Goal: Task Accomplishment & Management: Complete application form

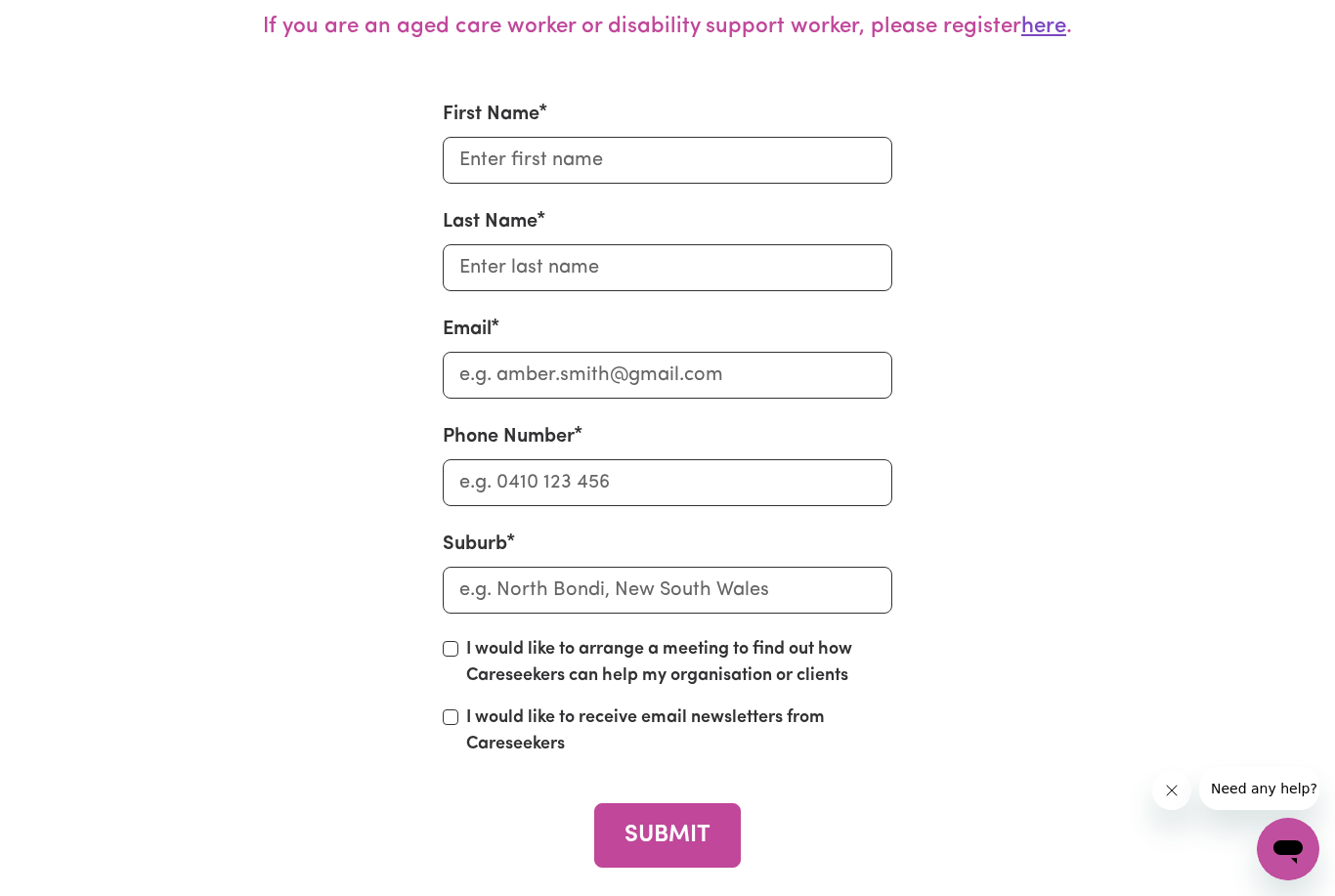
scroll to position [7875, 0]
click at [535, 185] on input "First Name" at bounding box center [668, 161] width 449 height 47
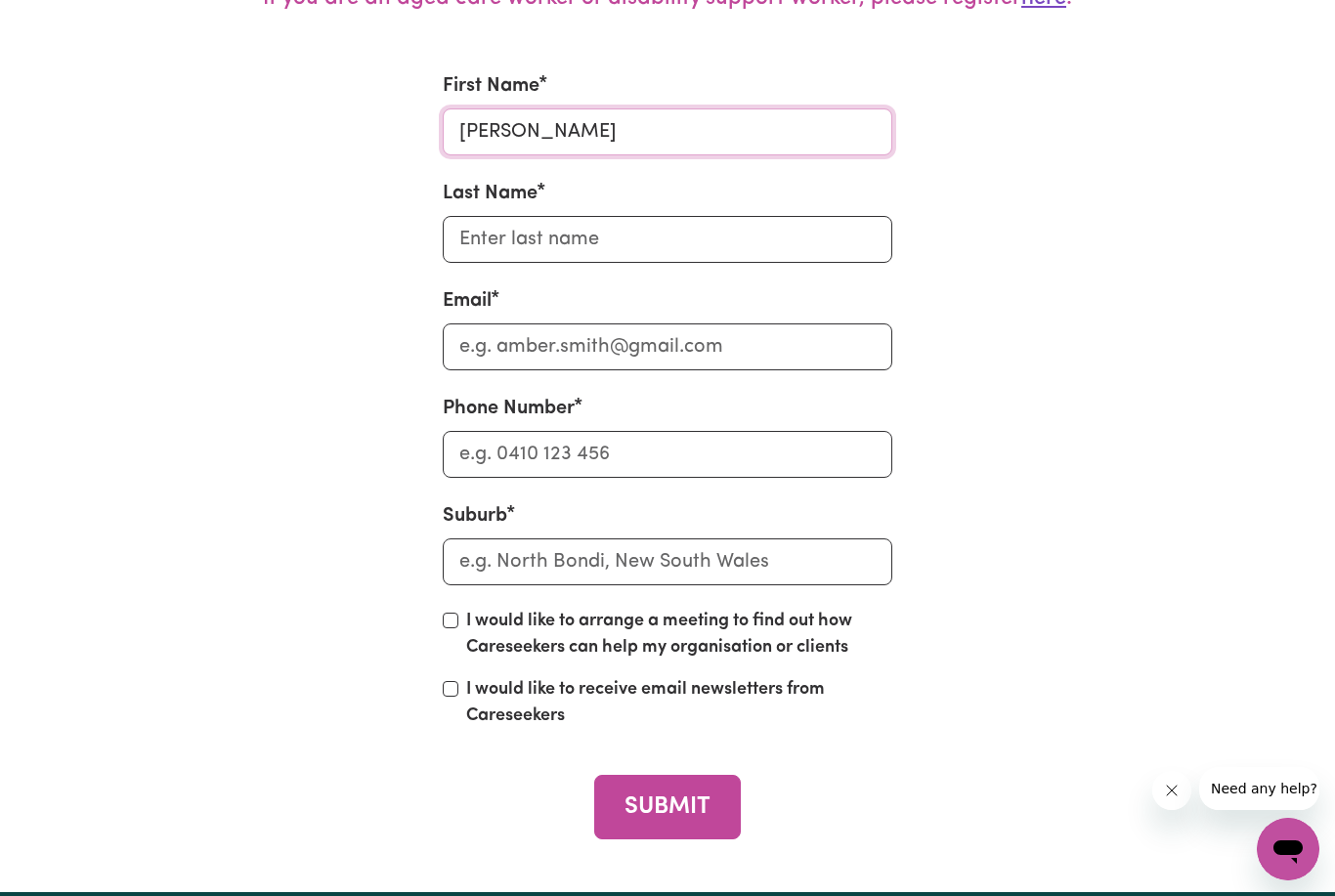
type input "[PERSON_NAME]"
click at [544, 263] on input "Last Name" at bounding box center [668, 239] width 449 height 47
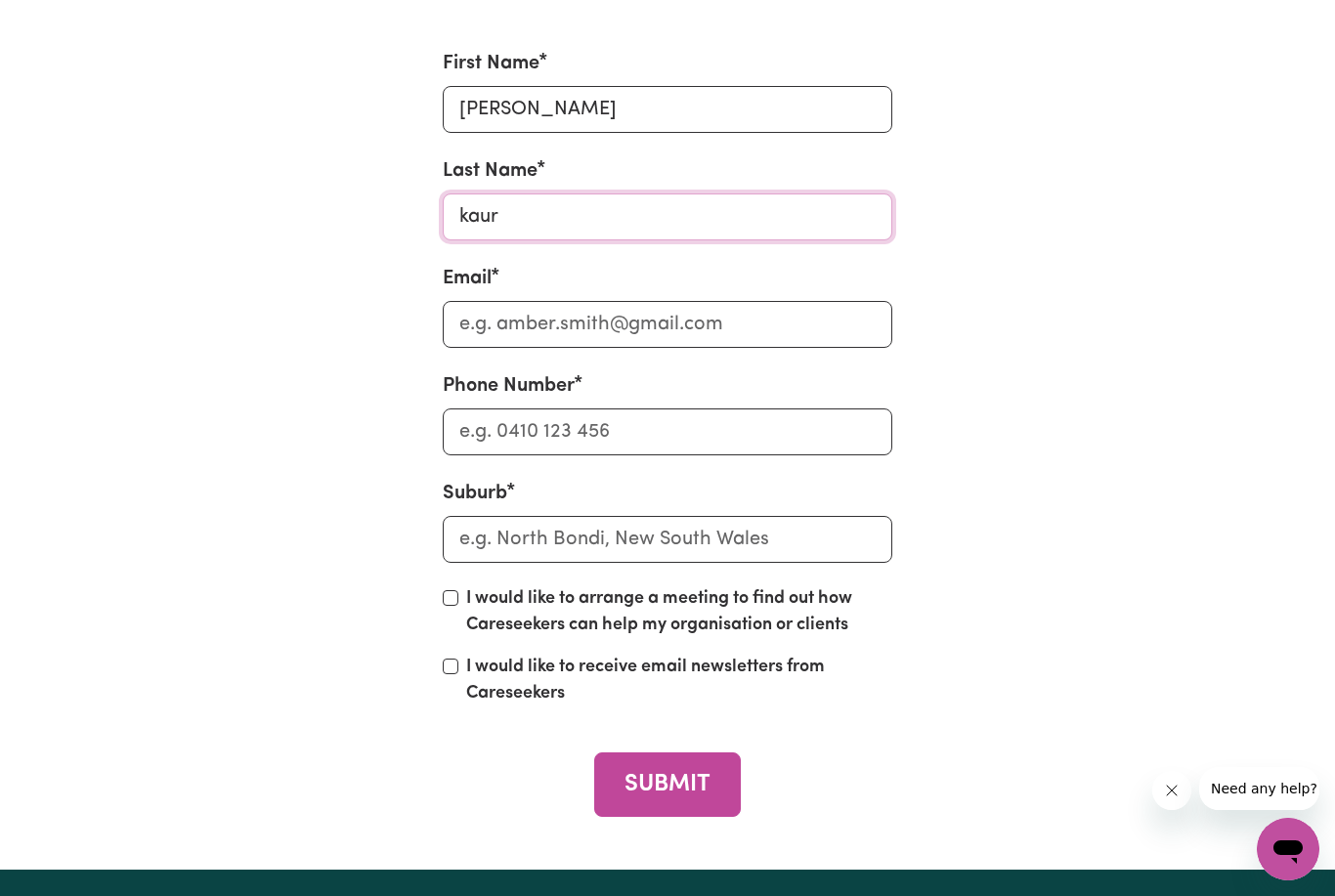
type input "kaur"
click at [540, 324] on input "Email" at bounding box center [668, 324] width 449 height 47
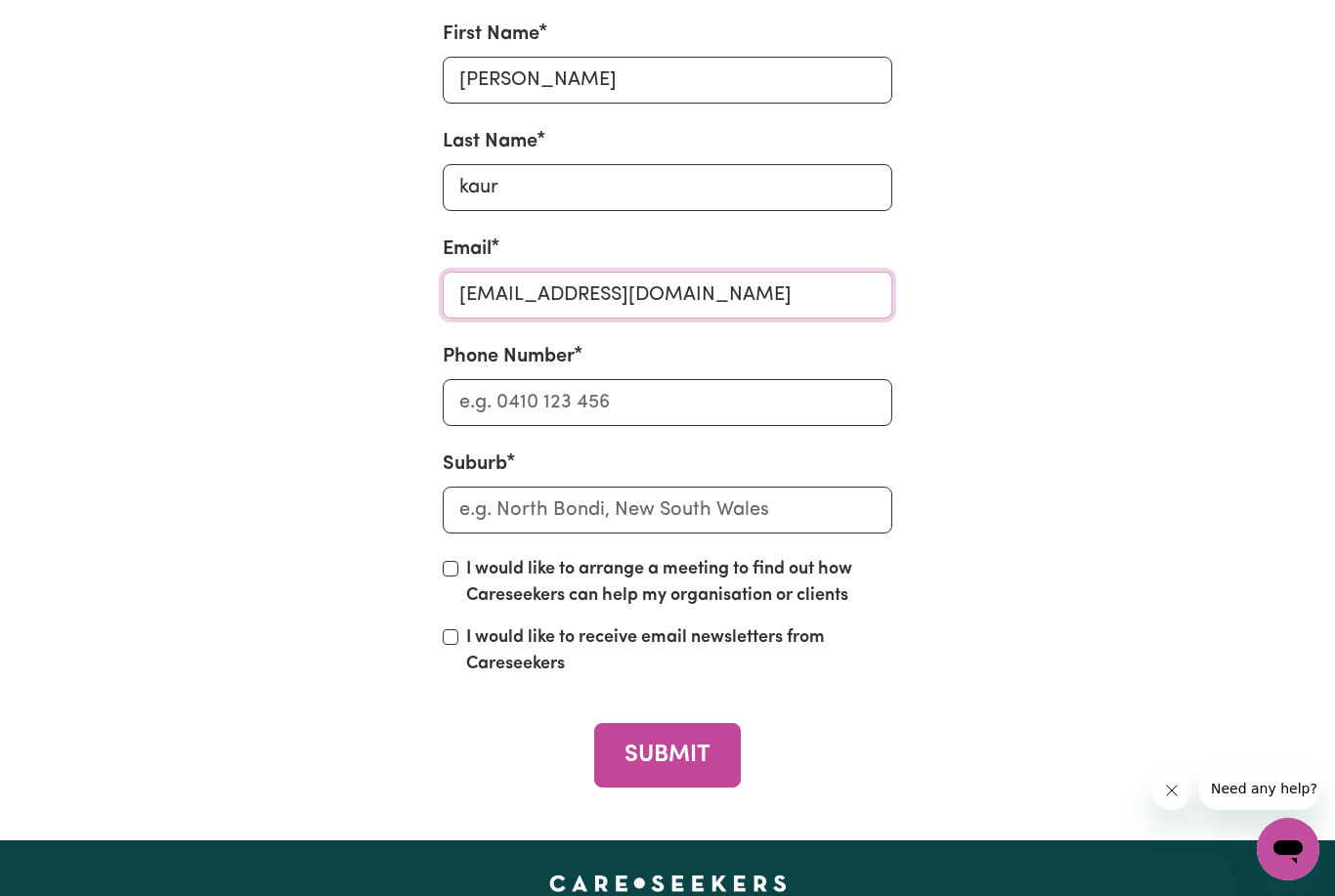
type input "[EMAIL_ADDRESS][DOMAIN_NAME]"
click at [516, 426] on input "Phone Number" at bounding box center [668, 402] width 449 height 47
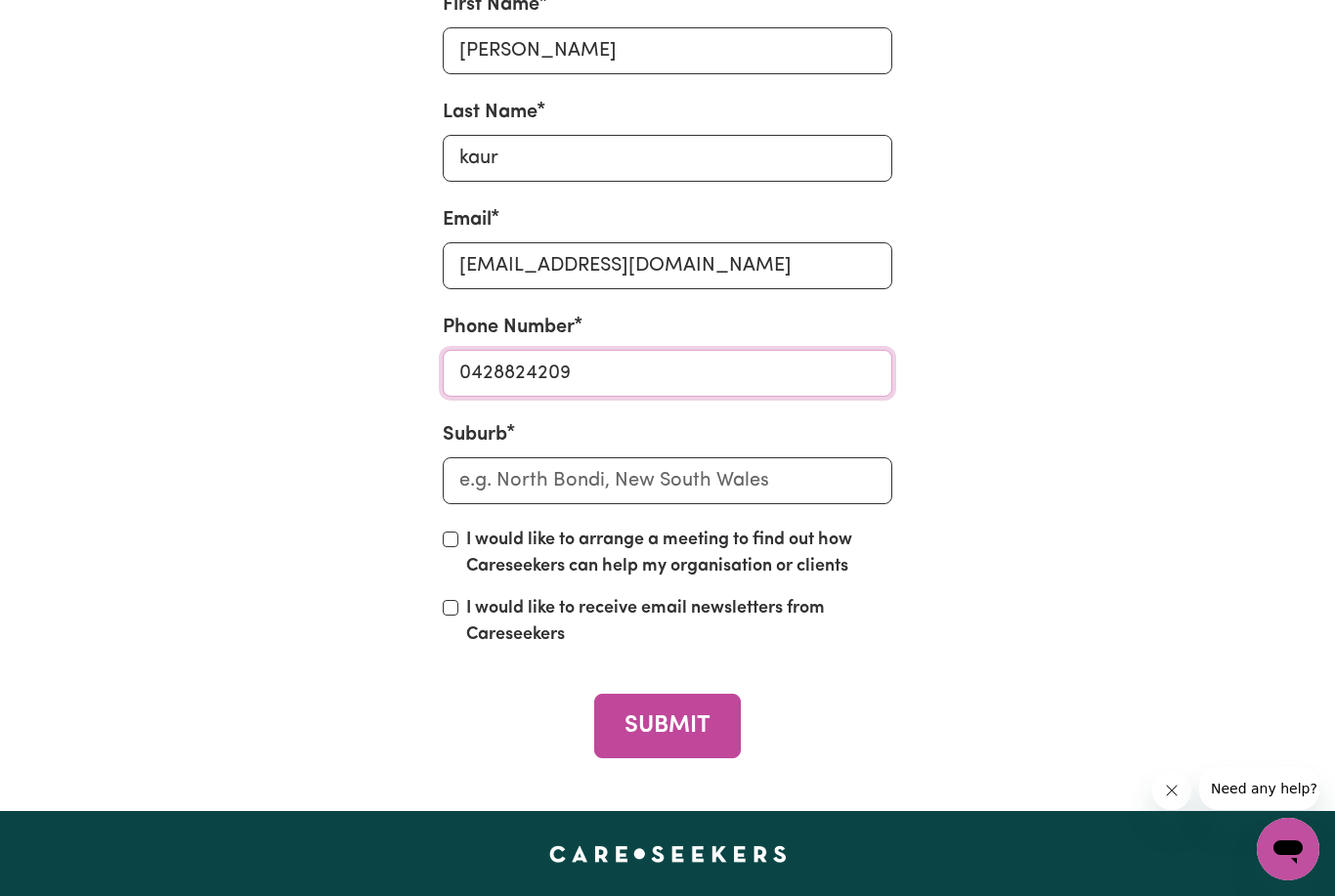
type input "0428824209"
click at [518, 505] on input "text" at bounding box center [668, 481] width 449 height 47
type input "beve"
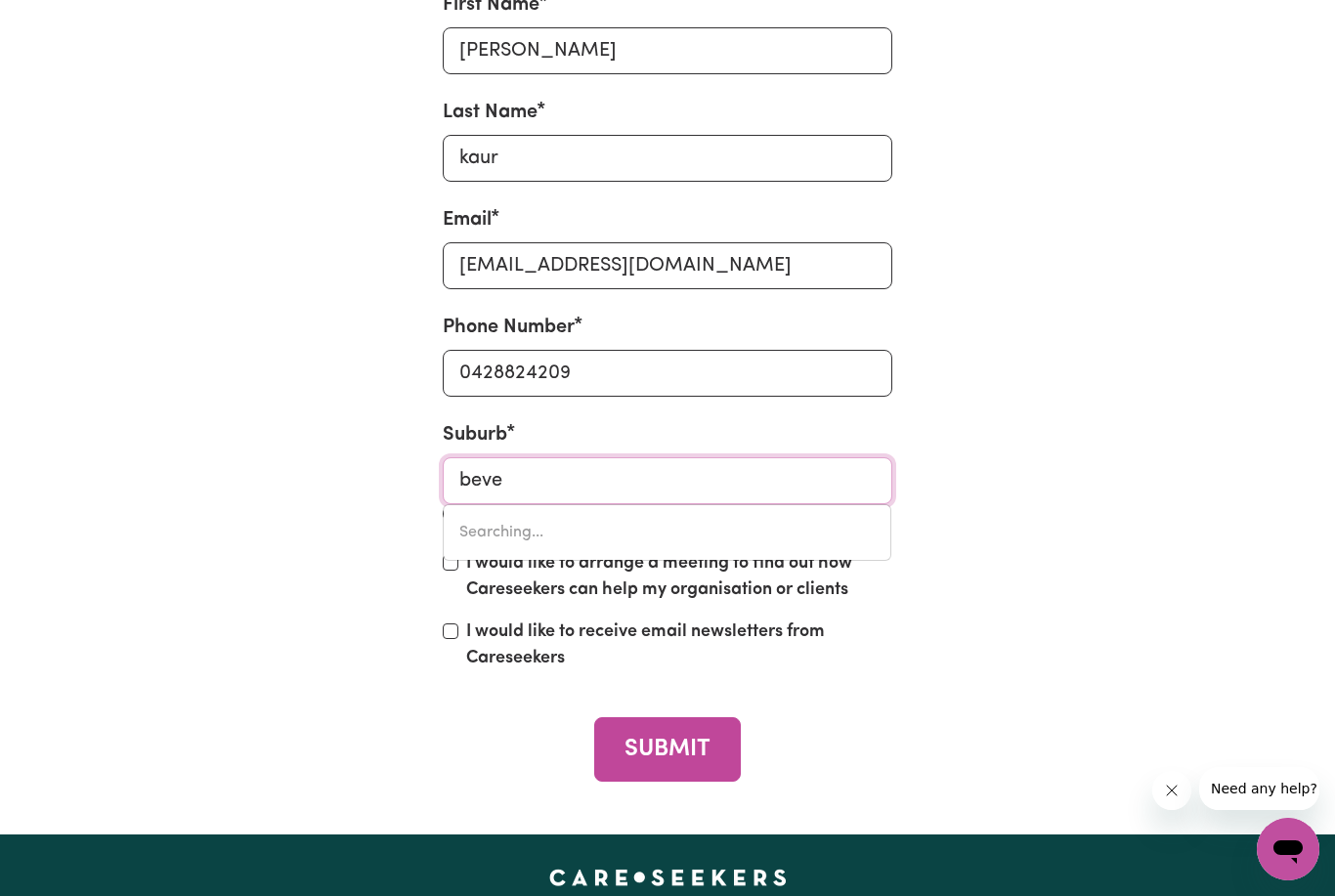
type input "beveNDALE, [GEOGRAPHIC_DATA], 2581"
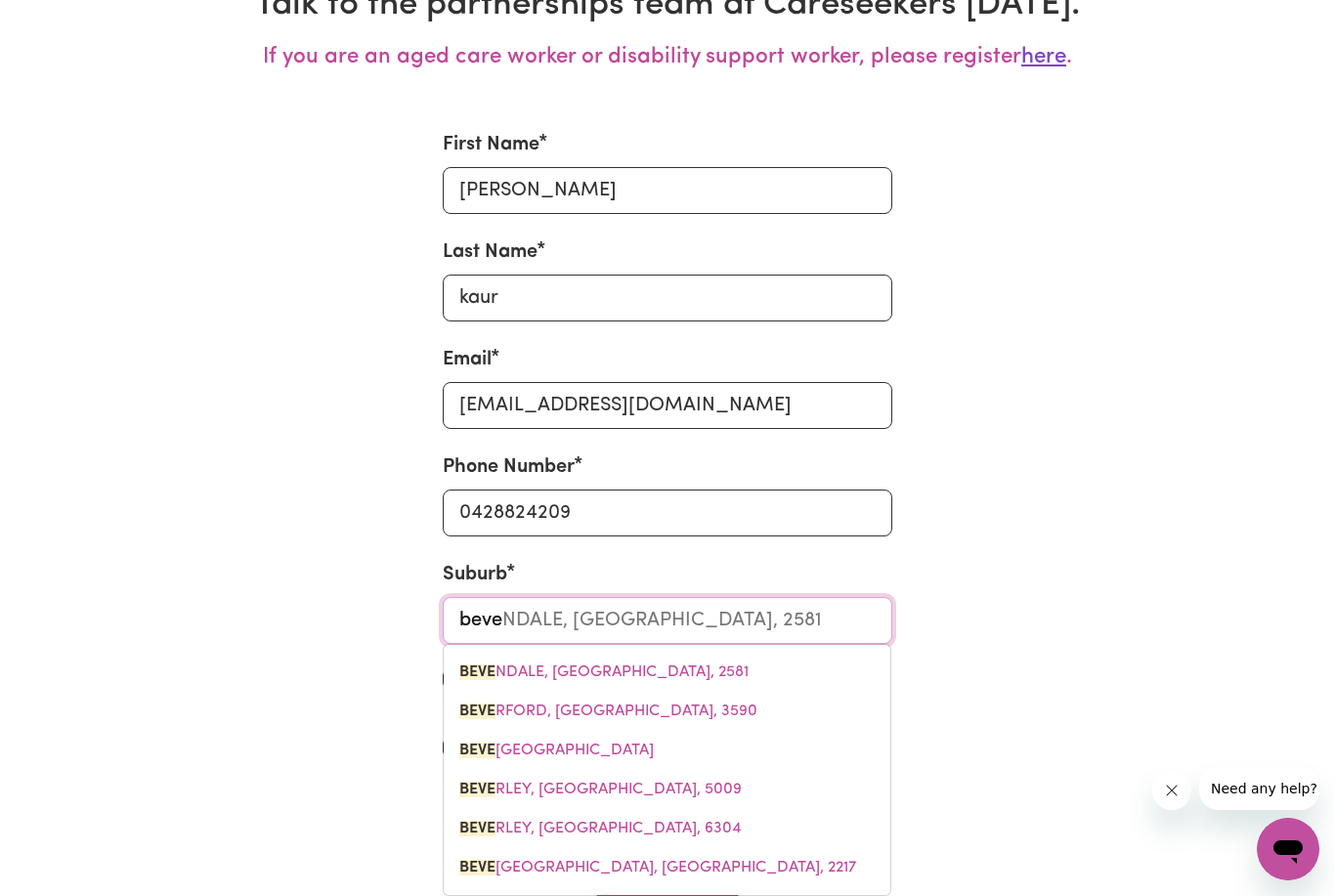
type input "[PERSON_NAME]"
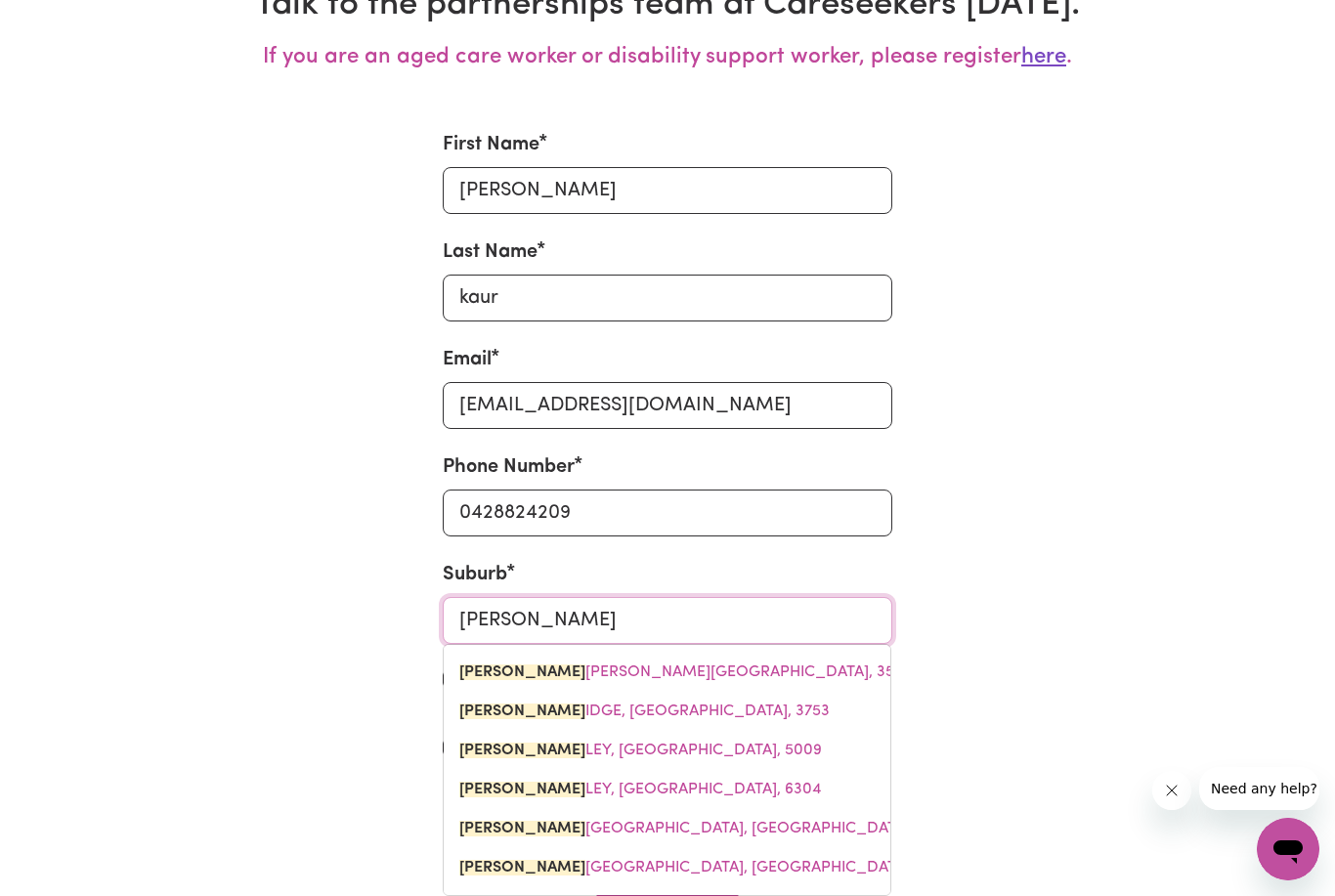
type input "[PERSON_NAME][GEOGRAPHIC_DATA], 3590"
type input "beveri"
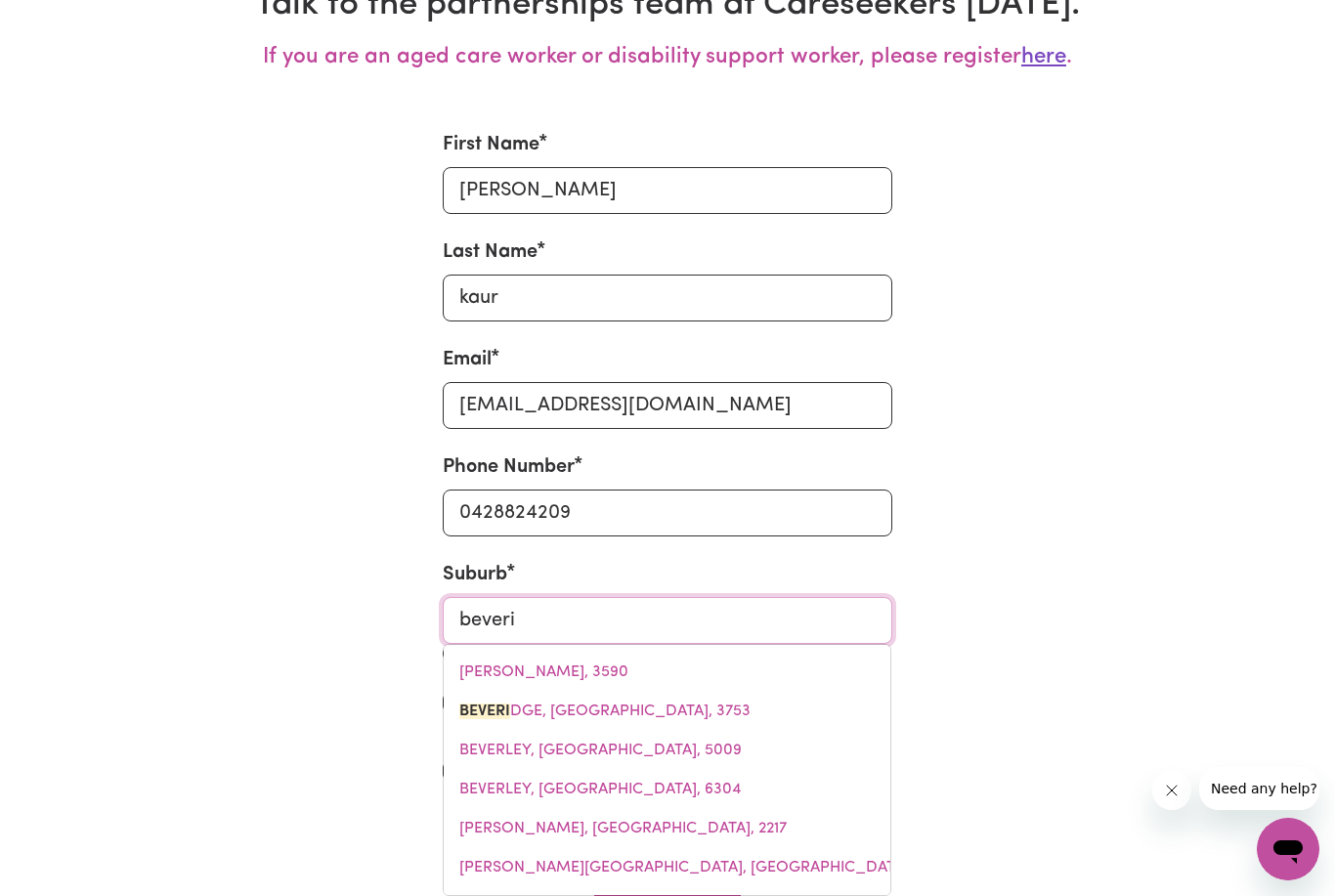
type input "[PERSON_NAME][GEOGRAPHIC_DATA], 3753"
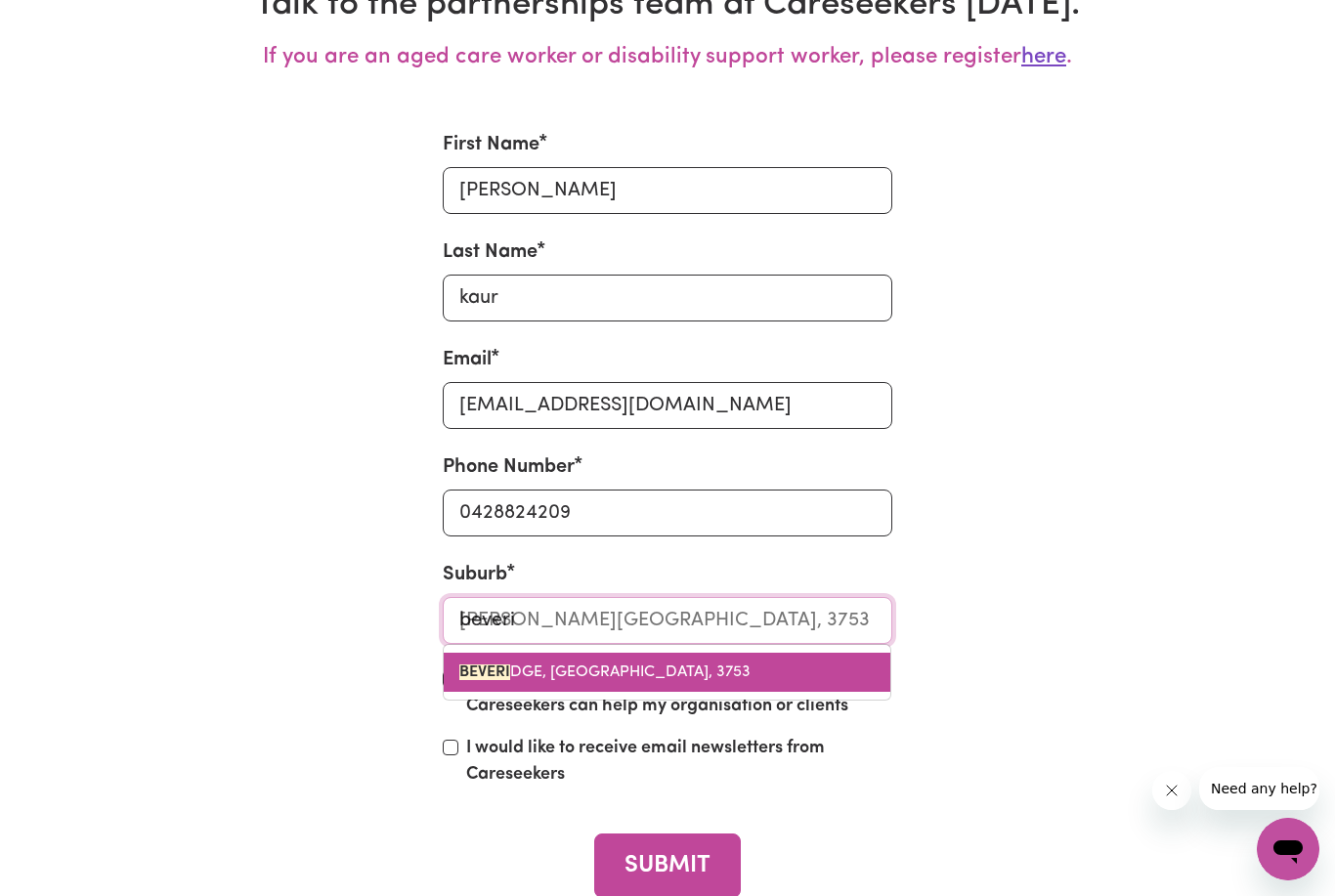
click at [515, 687] on link "BEVERI DGE, [GEOGRAPHIC_DATA], 3753" at bounding box center [668, 672] width 447 height 39
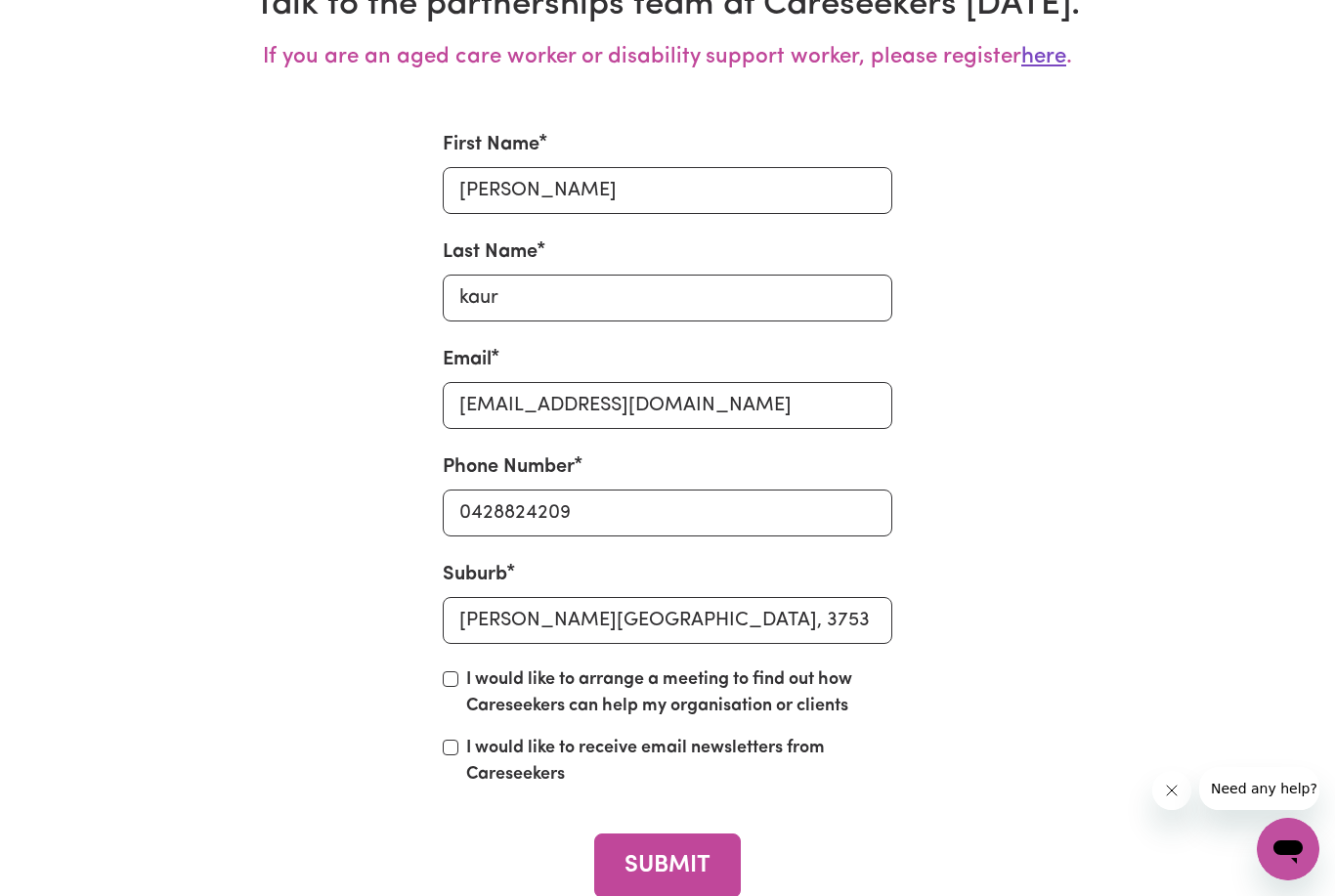
click at [487, 683] on label "I would like to arrange a meeting to find out how Careseekers can help my organ…" at bounding box center [678, 693] width 425 height 53
click at [459, 683] on input "I would like to arrange a meeting to find out how Careseekers can help my organ…" at bounding box center [451, 679] width 16 height 16
checkbox input "true"
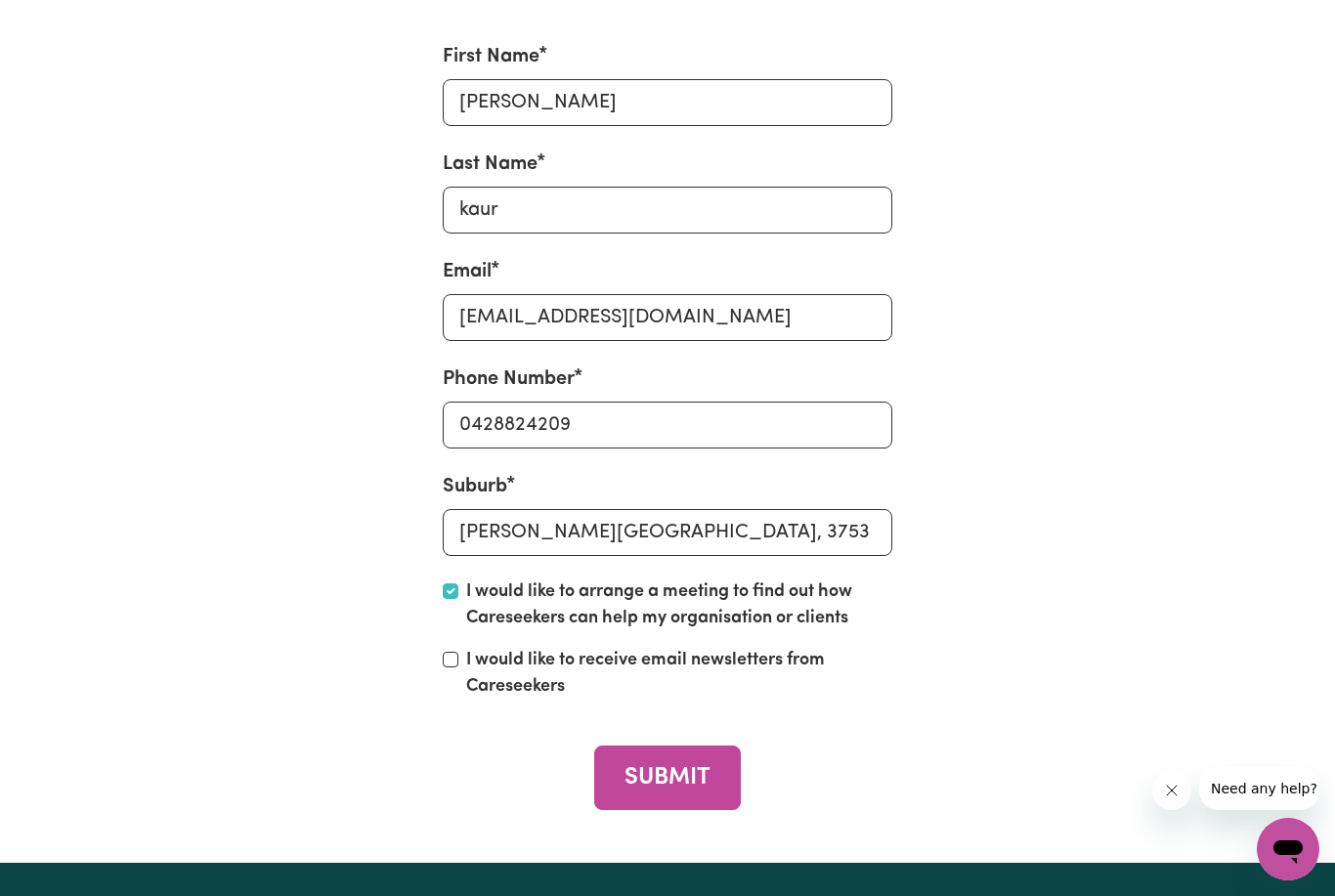
click at [444, 668] on input "I would like to receive email newsletters from Careseekers" at bounding box center [451, 661] width 16 height 16
click at [445, 668] on input "I would like to receive email newsletters from Careseekers" at bounding box center [451, 661] width 16 height 16
checkbox input "false"
click at [452, 600] on input "I would like to arrange a meeting to find out how Careseekers can help my organ…" at bounding box center [451, 592] width 16 height 16
checkbox input "false"
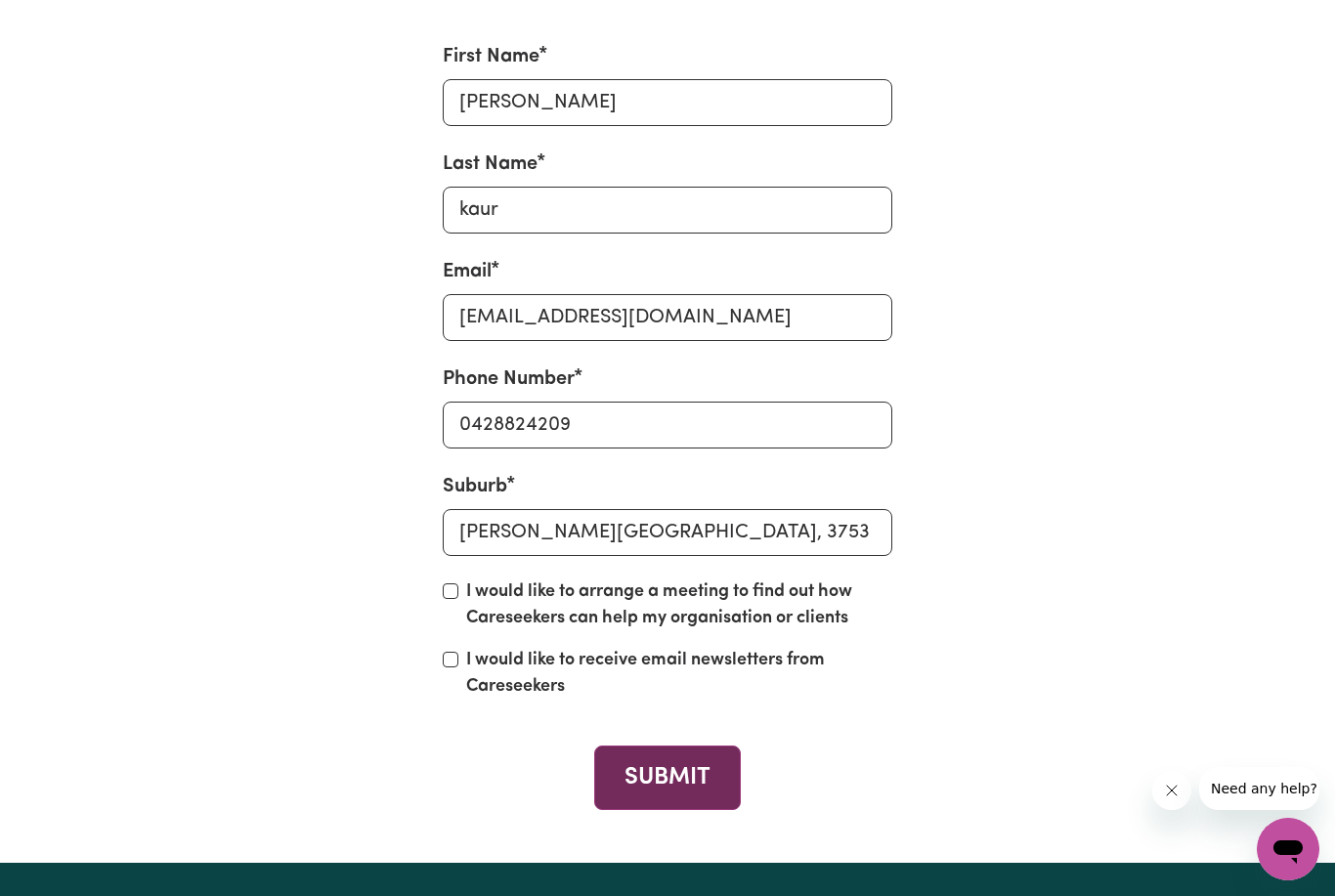
click at [687, 809] on button "SUBMIT" at bounding box center [668, 778] width 146 height 64
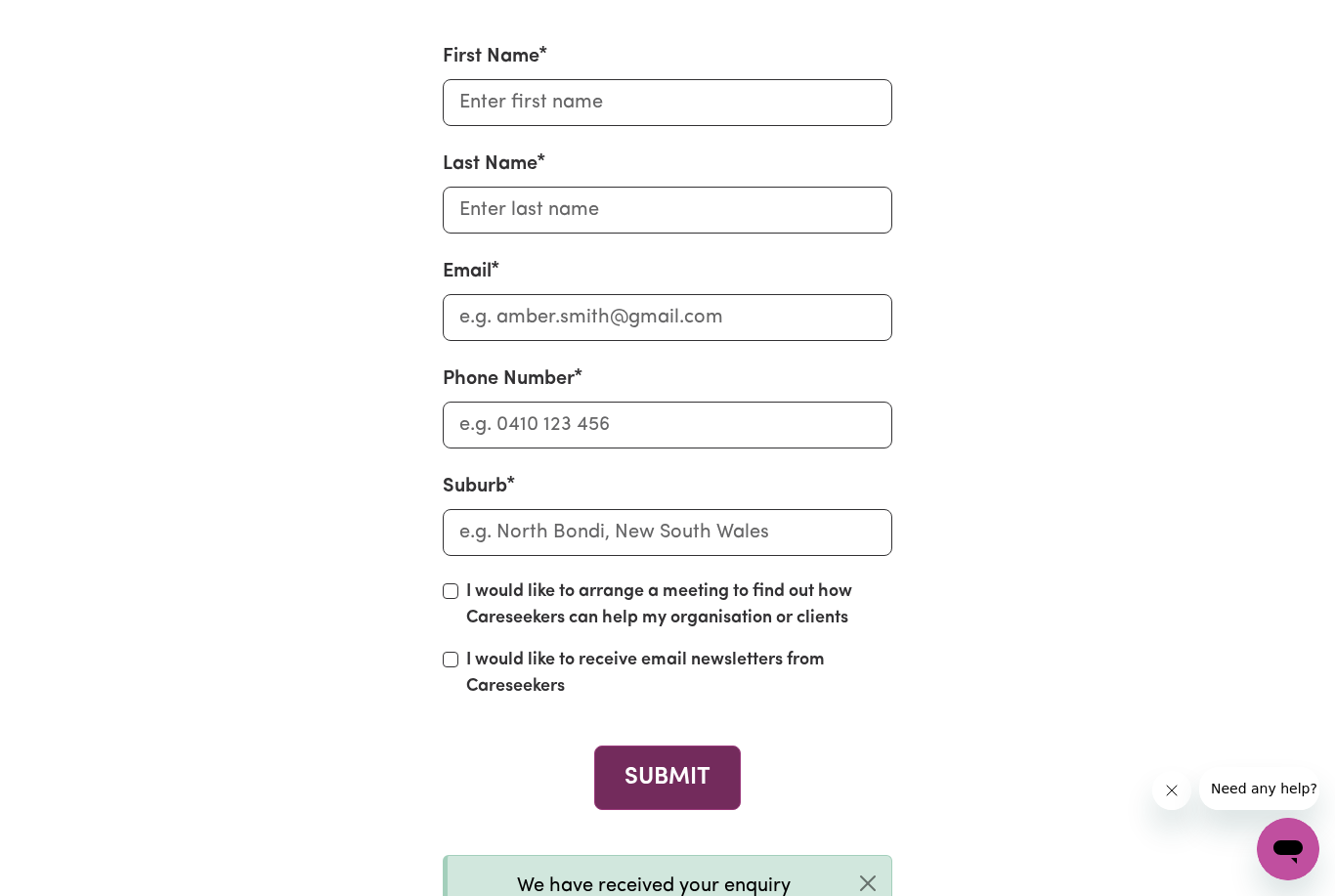
click at [687, 809] on button "SUBMIT" at bounding box center [668, 778] width 146 height 64
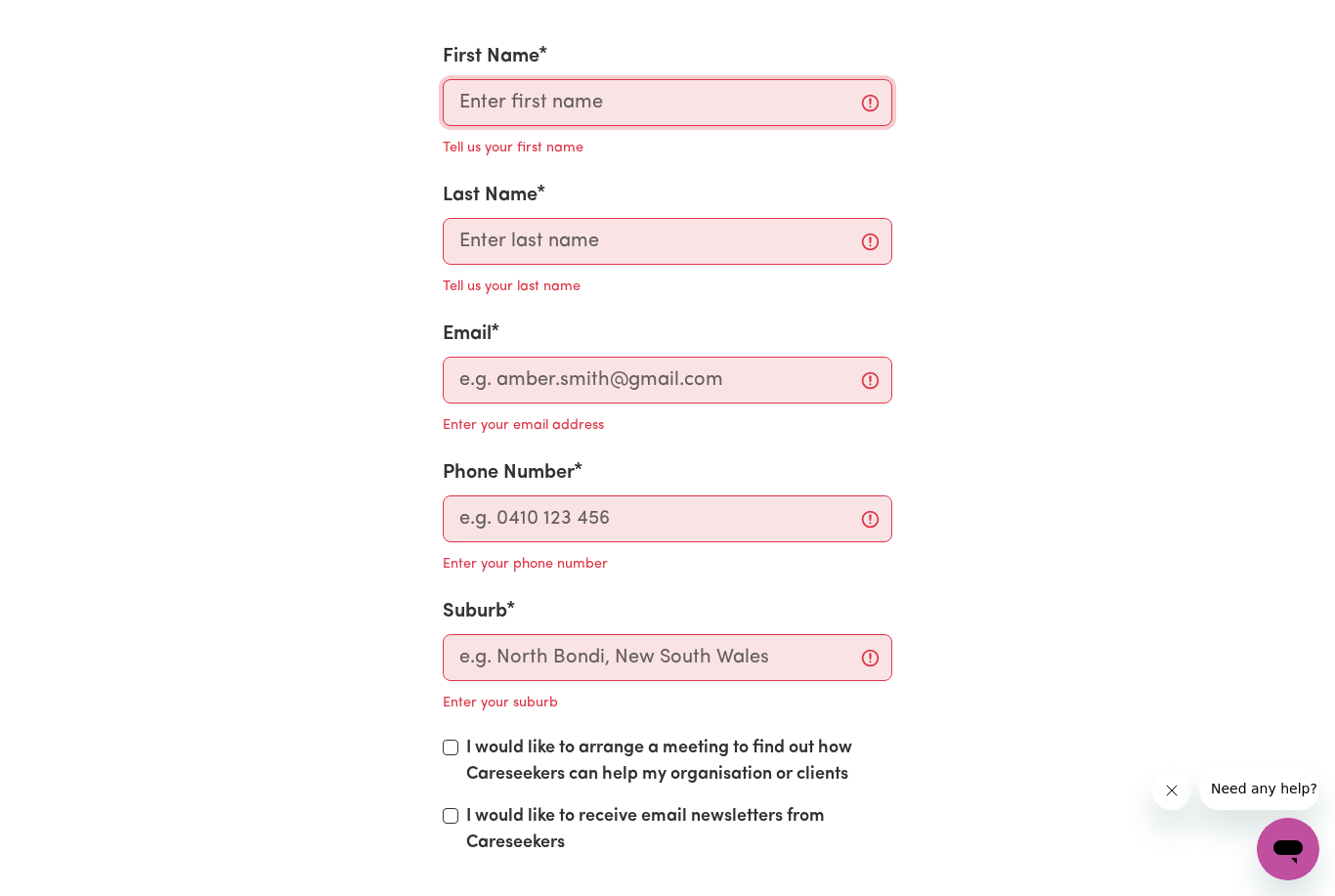
click at [534, 126] on input "First Name" at bounding box center [668, 102] width 449 height 47
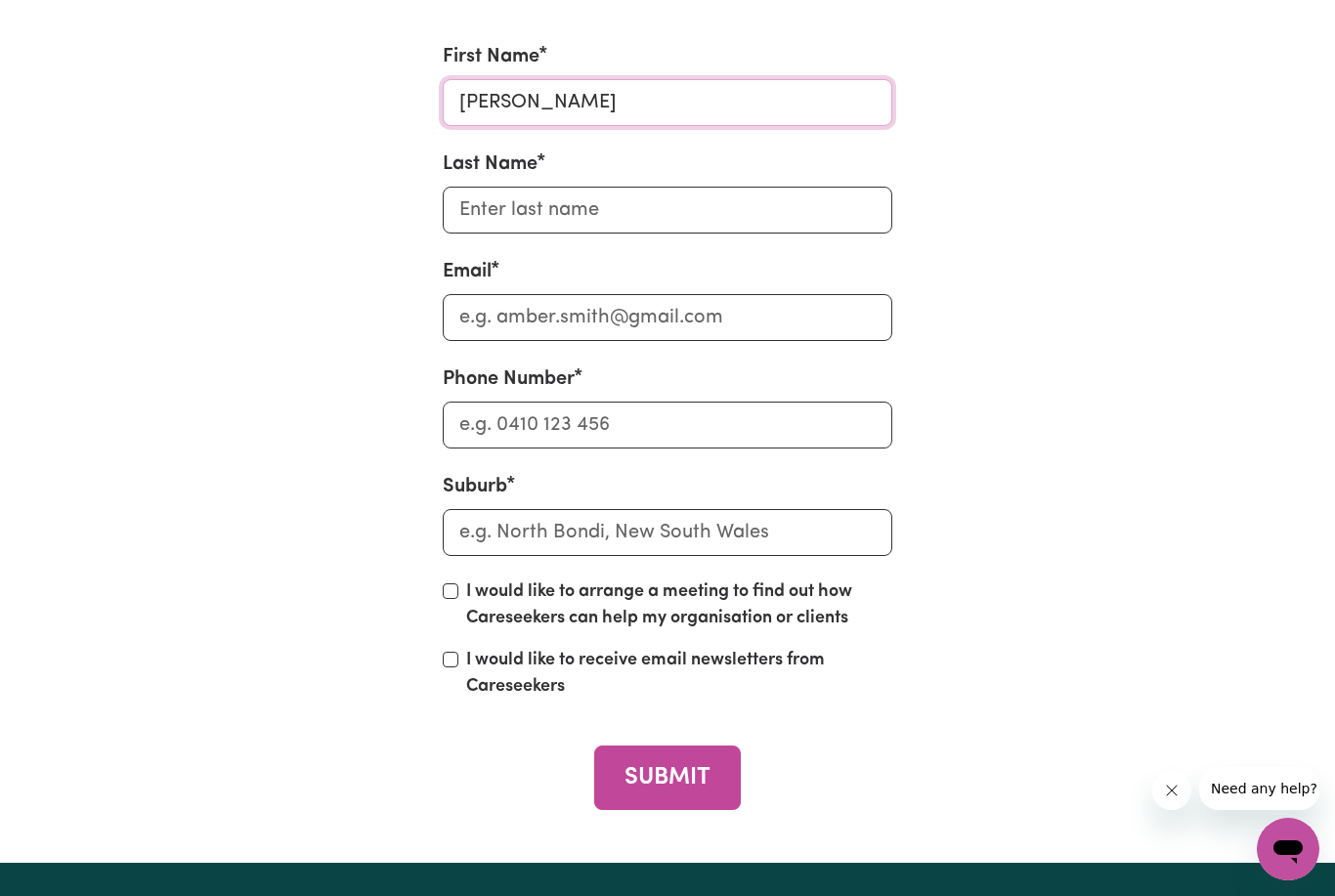
type input "[PERSON_NAME]"
click at [523, 220] on input "Last Name" at bounding box center [668, 210] width 449 height 47
type input "kaur"
click at [487, 341] on input "Email" at bounding box center [668, 317] width 449 height 47
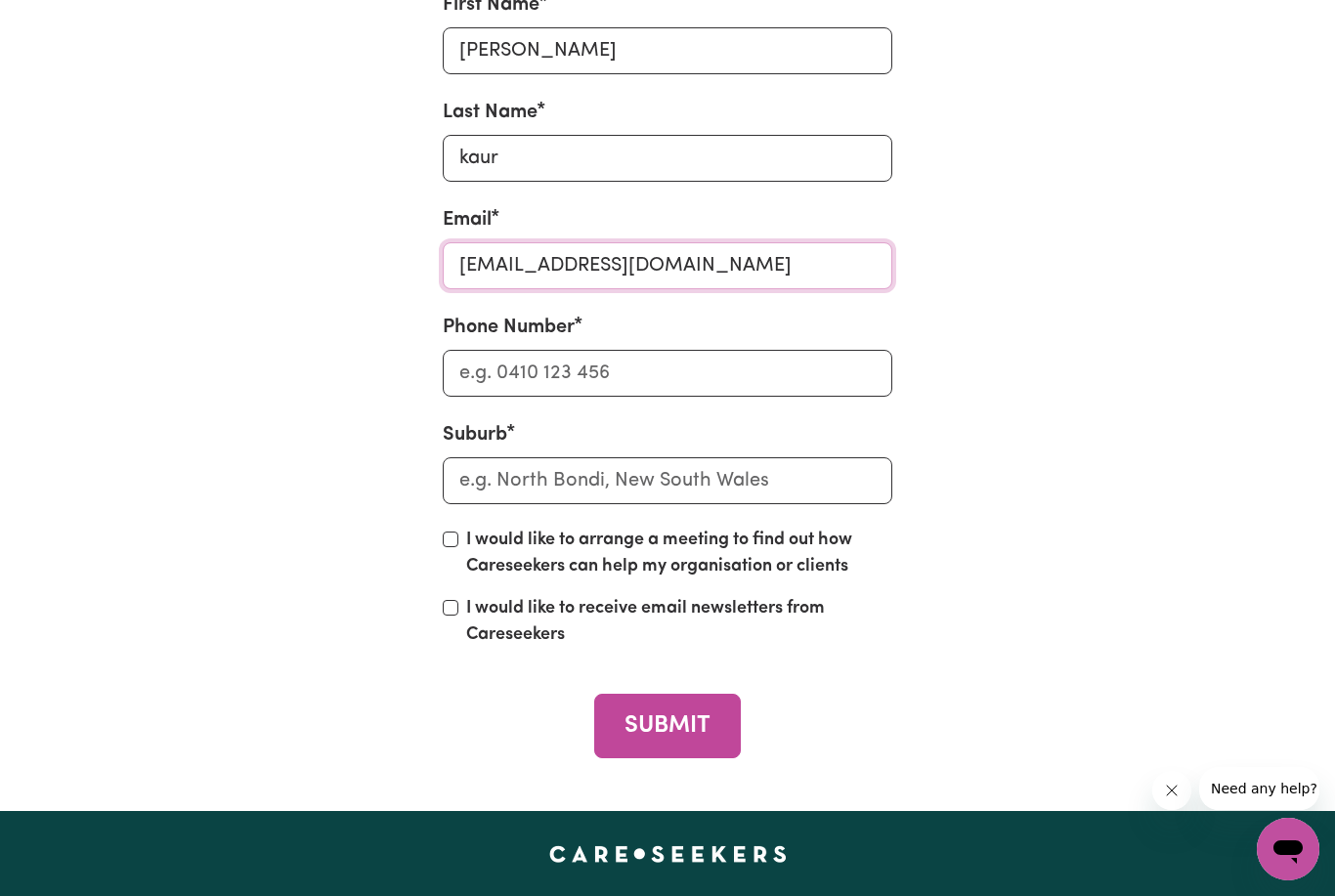
type input "[EMAIL_ADDRESS][DOMAIN_NAME]"
click at [512, 397] on input "Phone Number" at bounding box center [668, 373] width 449 height 47
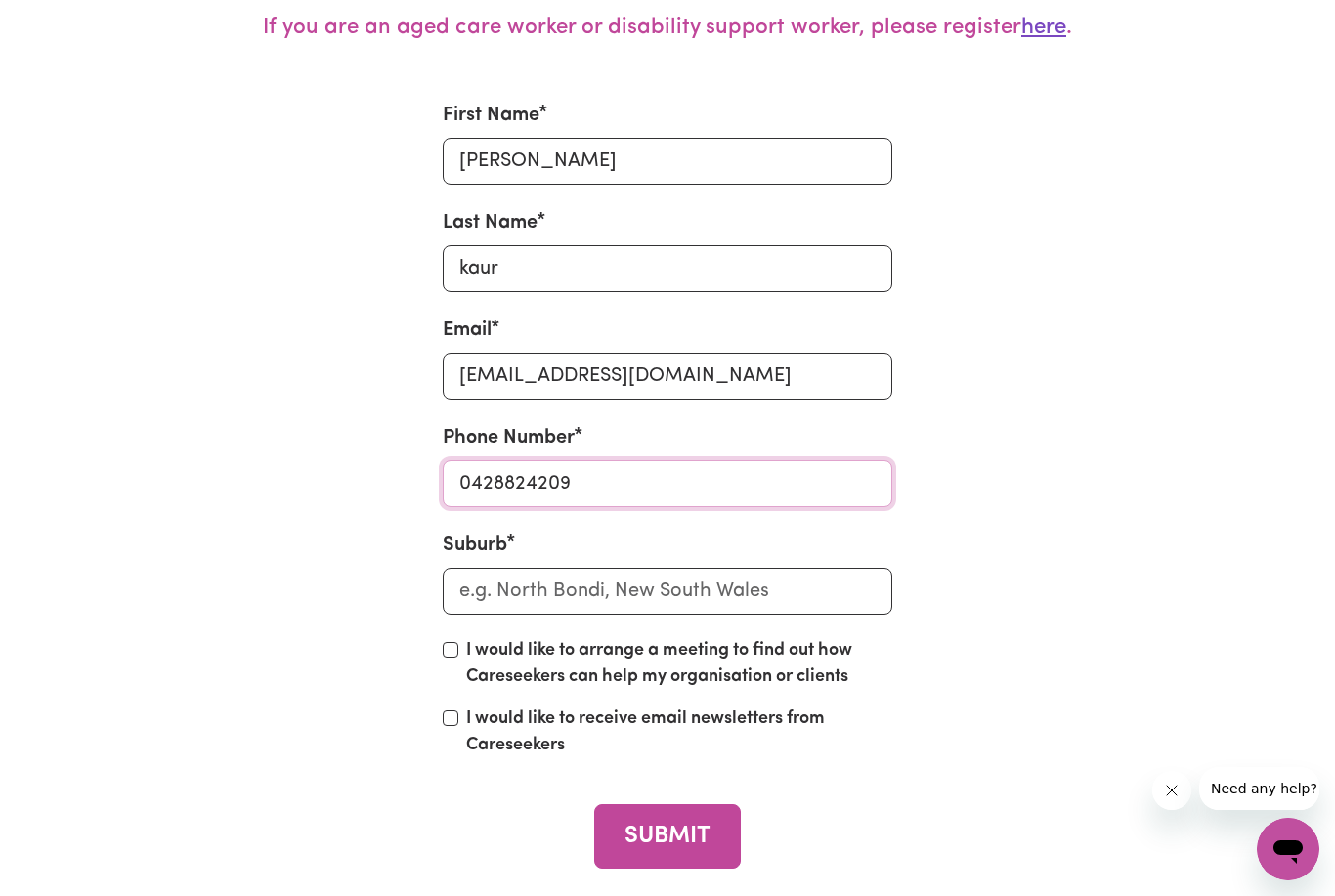
type input "0428824209"
click at [543, 611] on input "text" at bounding box center [668, 591] width 449 height 47
type input "[PERSON_NAME]"
type input "[PERSON_NAME][GEOGRAPHIC_DATA], 3753"
type input "beve"
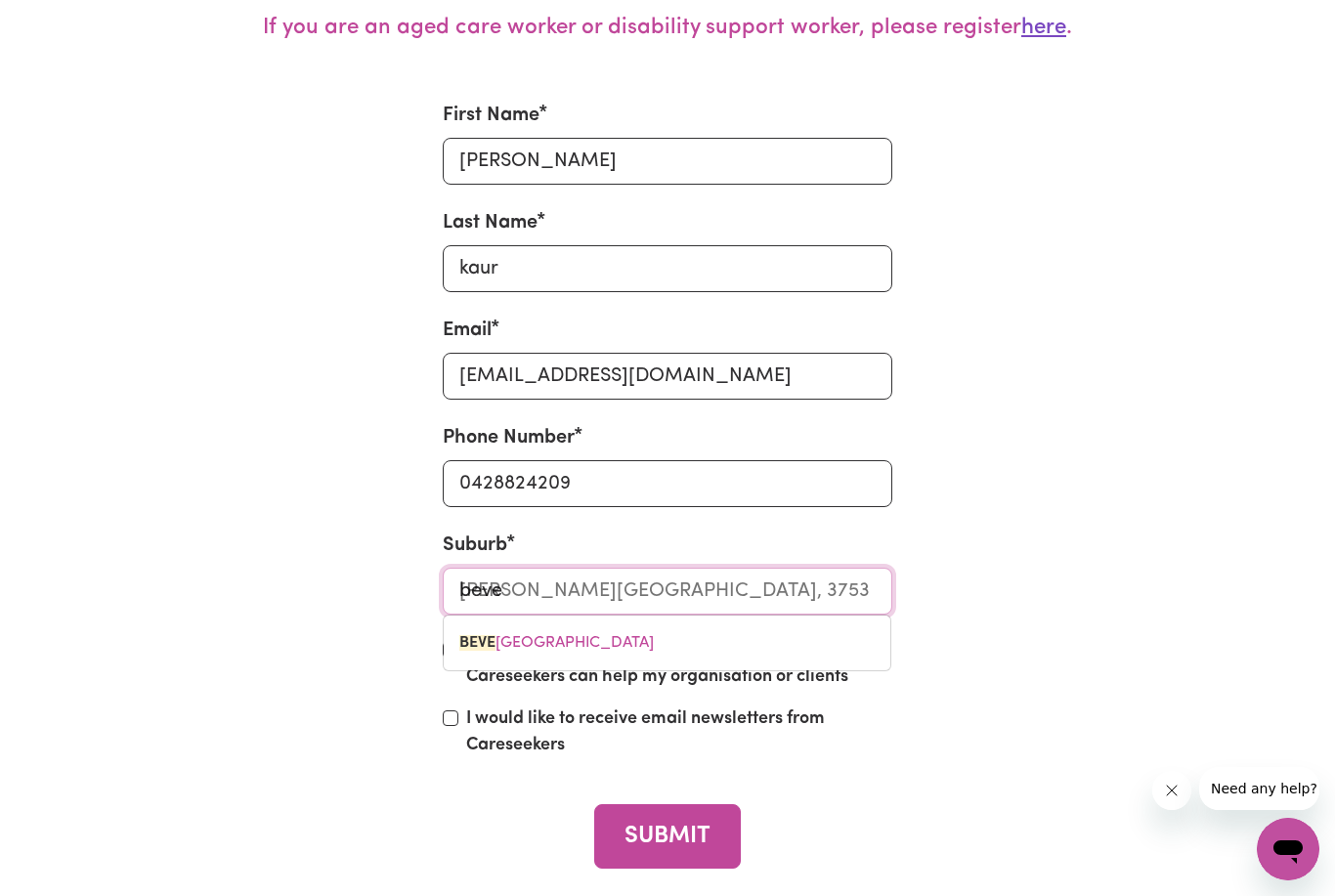
type input "beveNDALE, [GEOGRAPHIC_DATA], 2581"
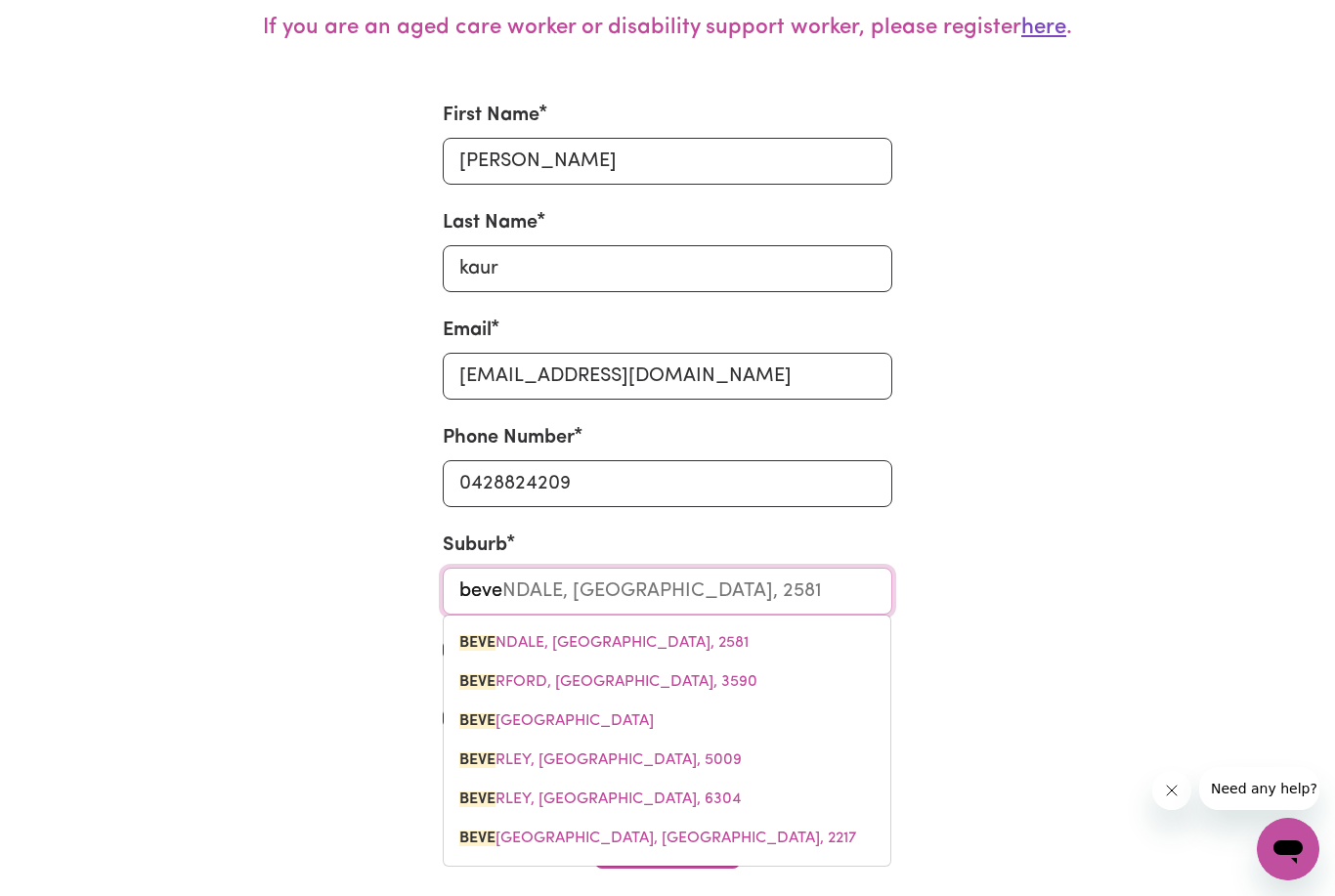
type input "[PERSON_NAME]"
type input "beveri"
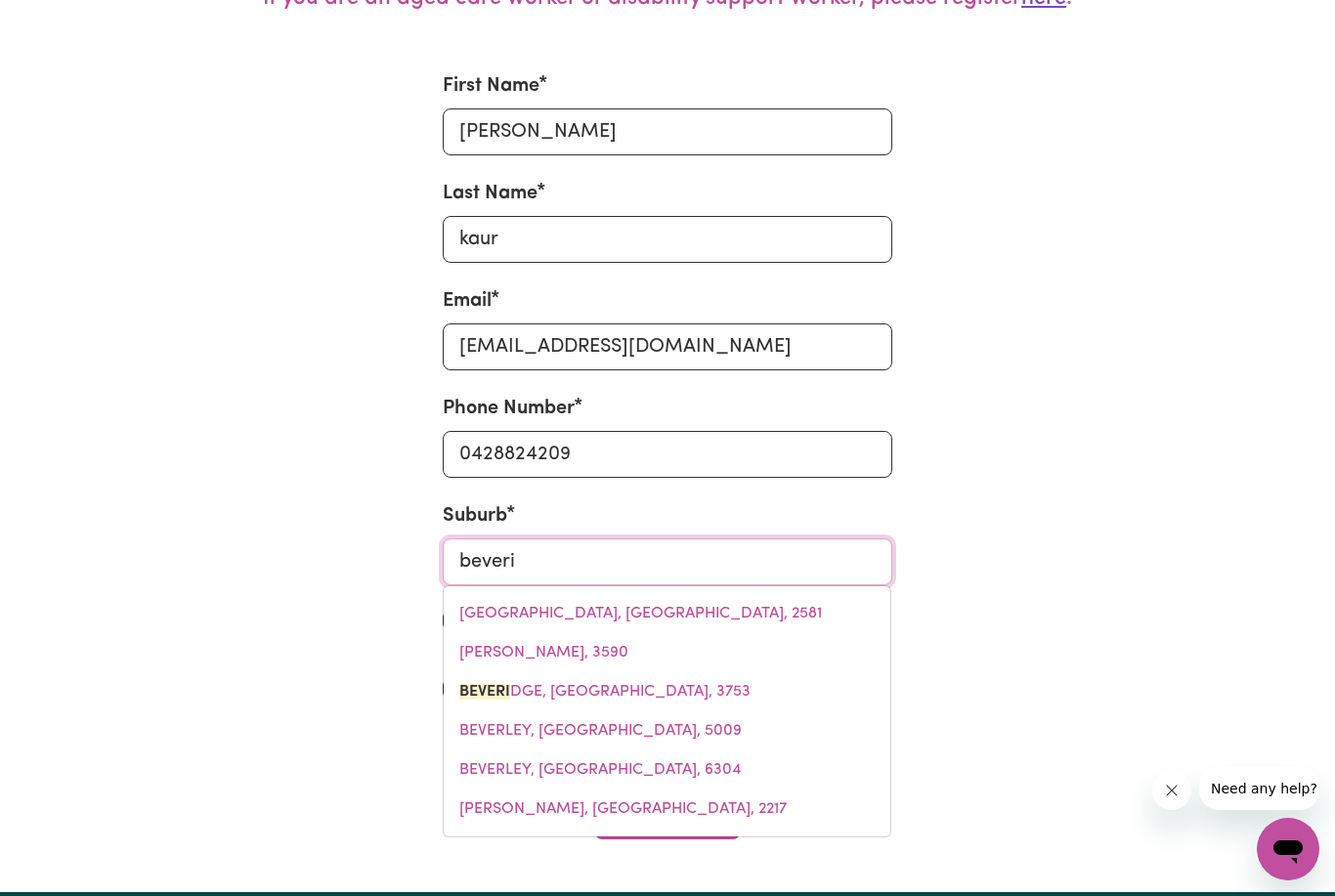
type input "[PERSON_NAME][GEOGRAPHIC_DATA], 3753"
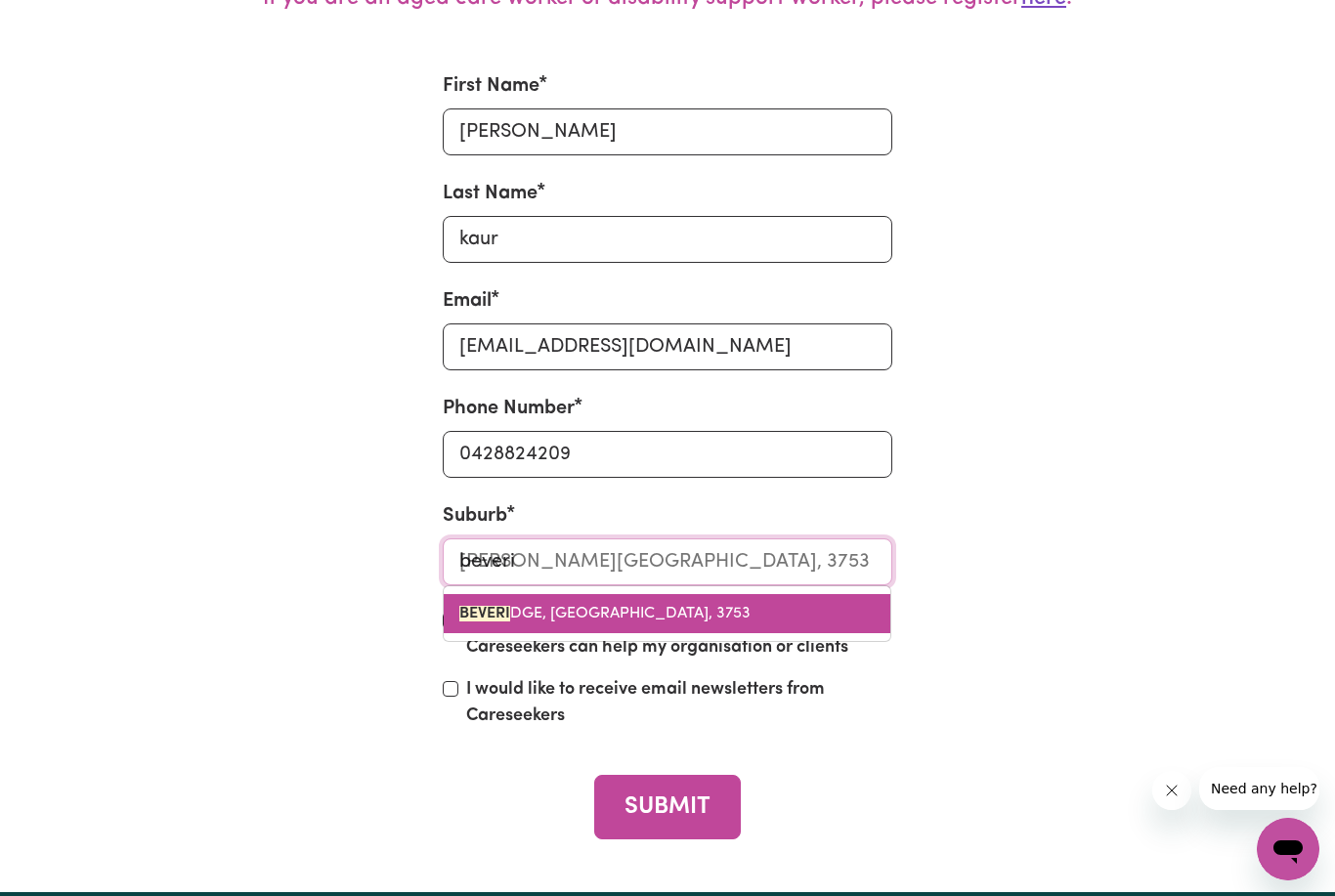
click at [541, 622] on span "BEVERI DGE, [GEOGRAPHIC_DATA], 3753" at bounding box center [605, 614] width 291 height 16
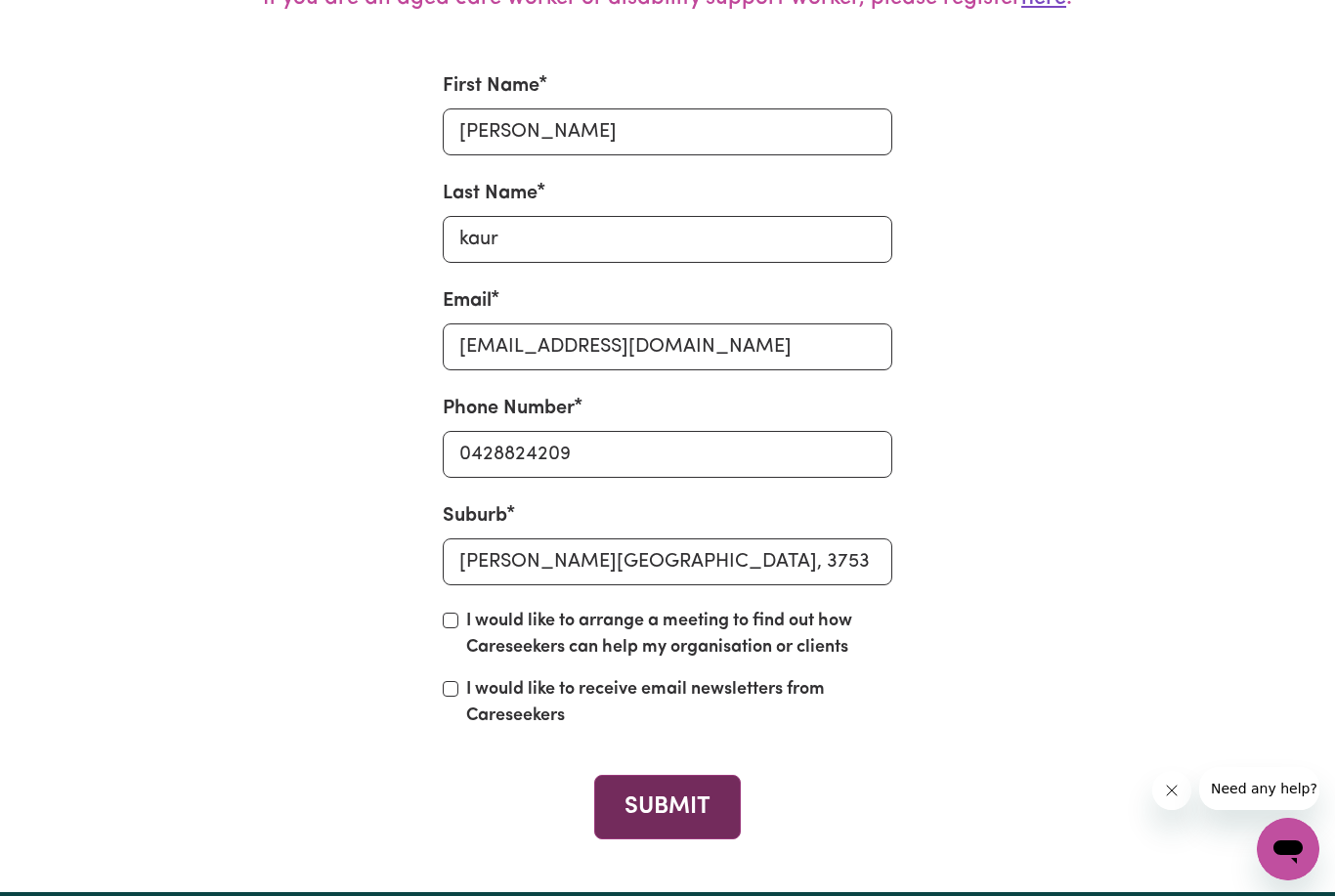
click at [637, 839] on button "SUBMIT" at bounding box center [668, 807] width 146 height 64
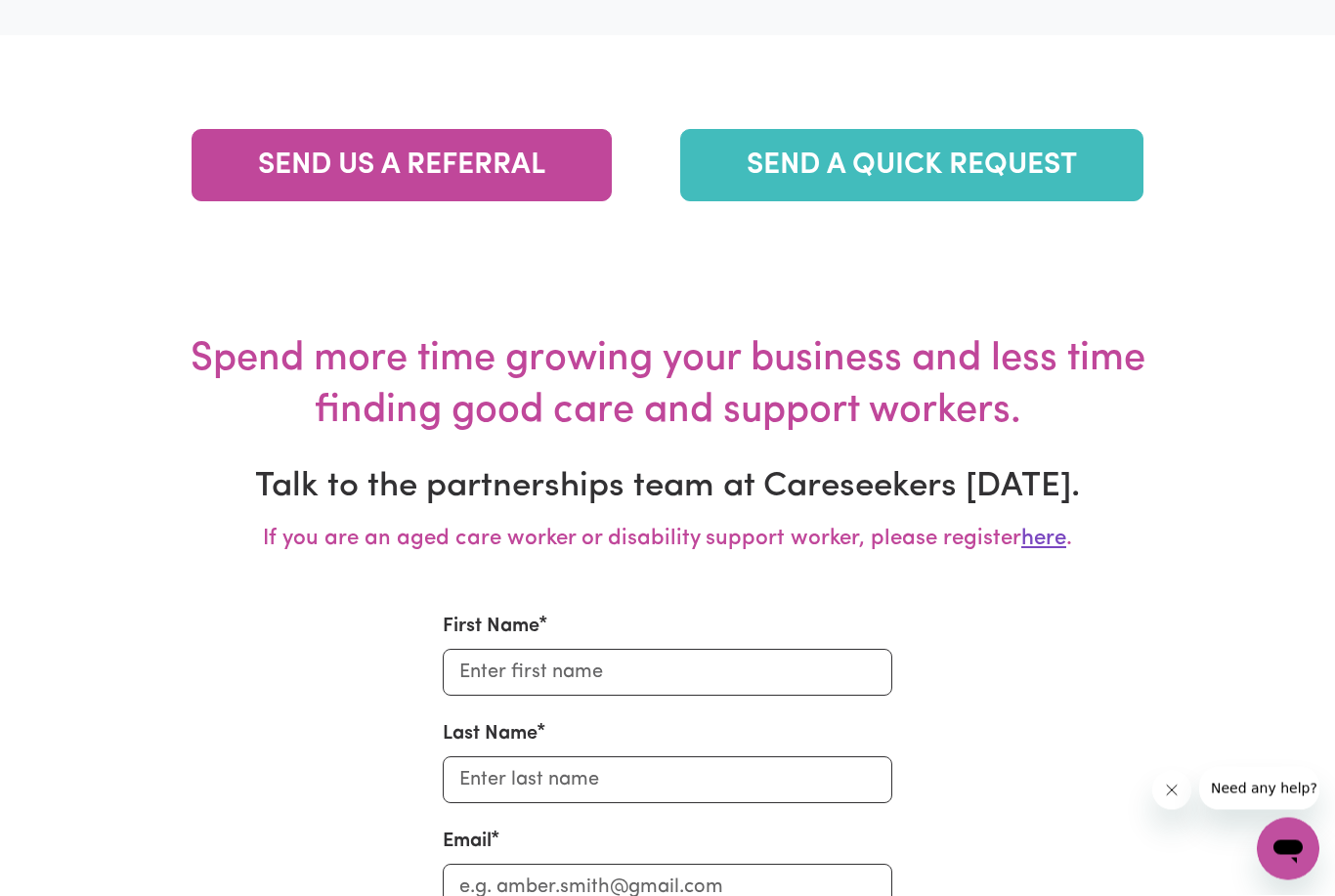
scroll to position [7300, 0]
